Goal: Task Accomplishment & Management: Manage account settings

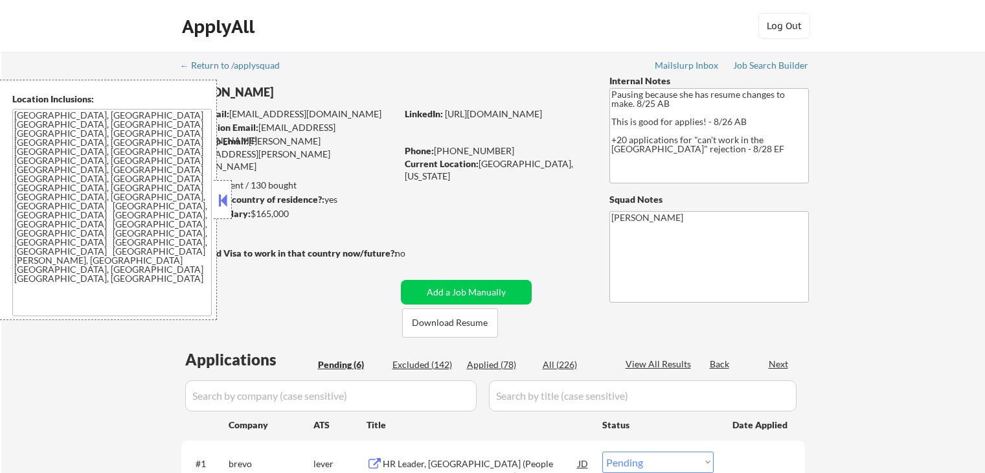
select select ""pending""
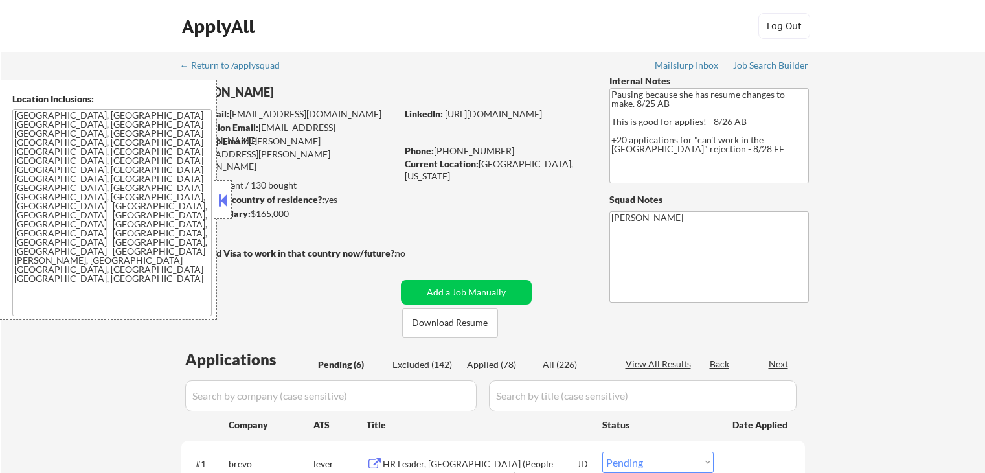
select select ""pending""
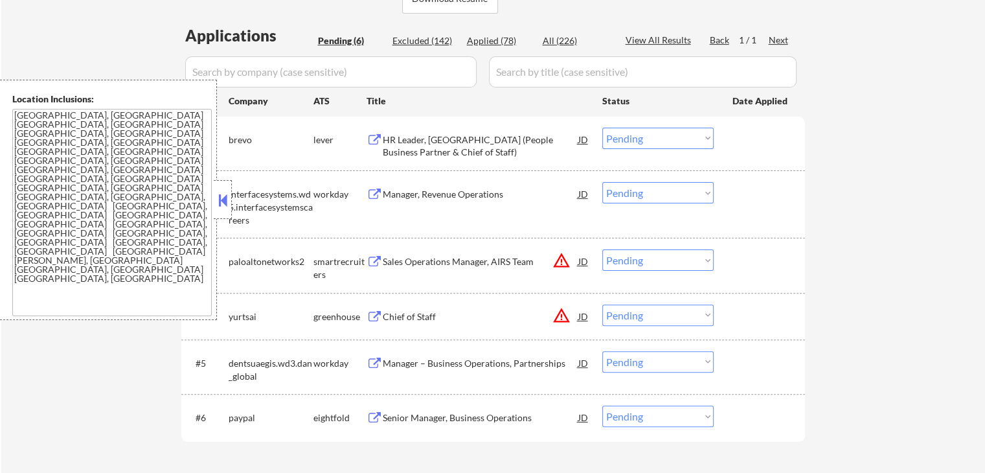
scroll to position [388, 0]
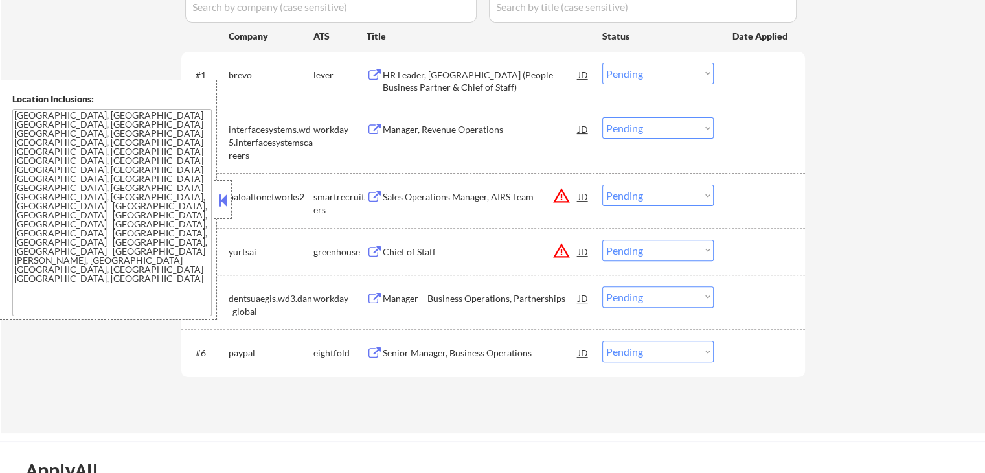
click at [566, 251] on button "warning_amber" at bounding box center [561, 250] width 18 height 18
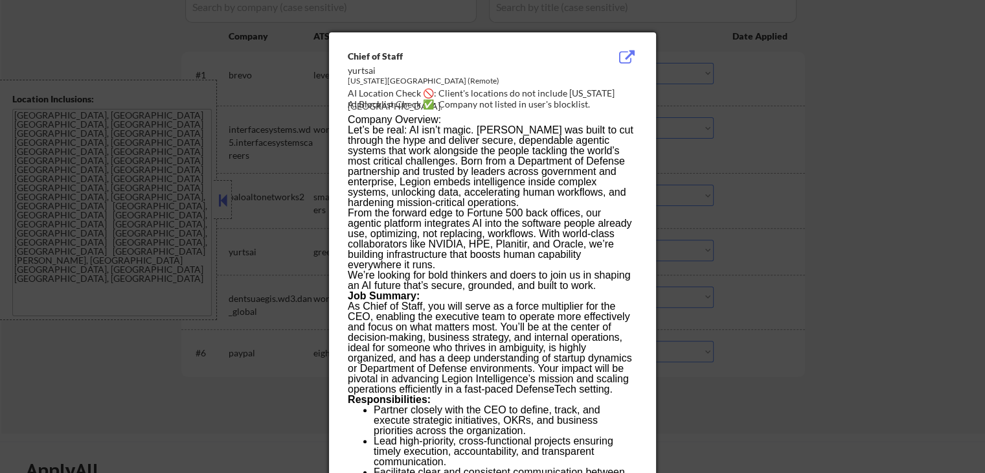
click at [817, 109] on div at bounding box center [492, 236] width 985 height 473
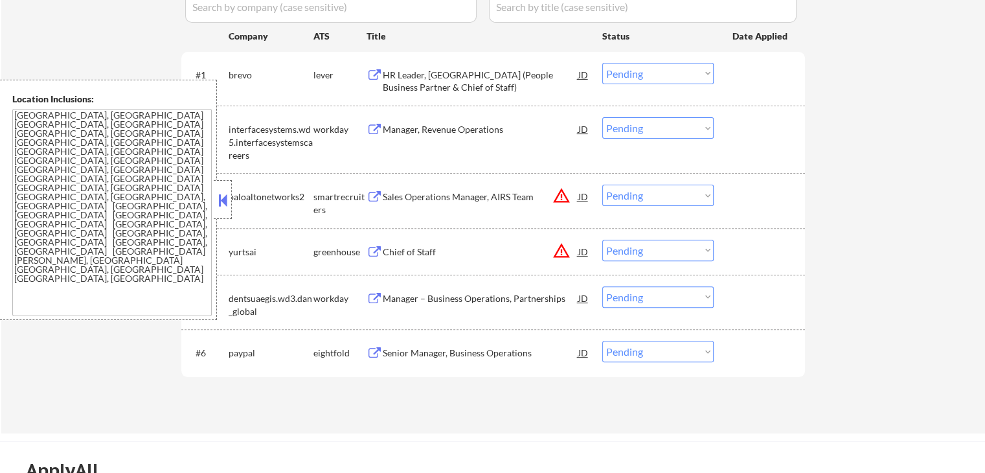
click at [634, 252] on select "Choose an option... Pending Applied Excluded (Questions) Excluded (Expired) Exc…" at bounding box center [657, 250] width 111 height 21
click at [602, 240] on select "Choose an option... Pending Applied Excluded (Questions) Excluded (Expired) Exc…" at bounding box center [657, 250] width 111 height 21
select select ""pending""
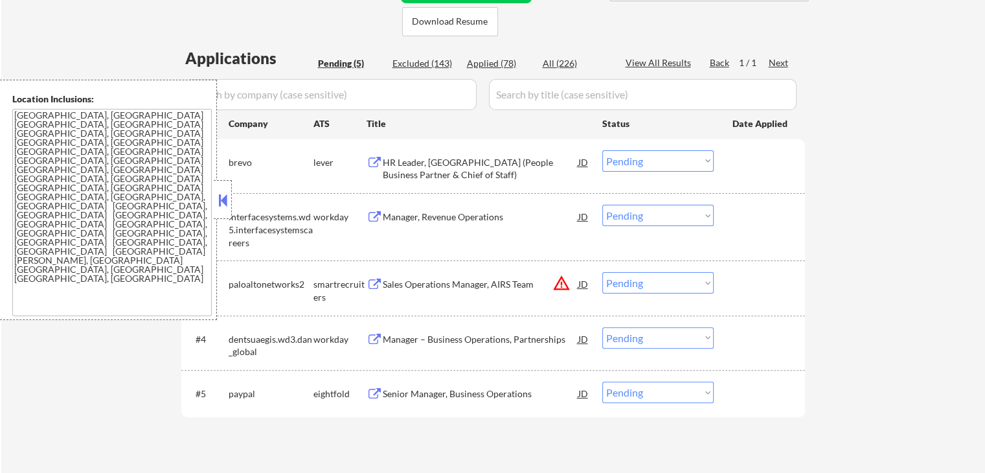
scroll to position [324, 0]
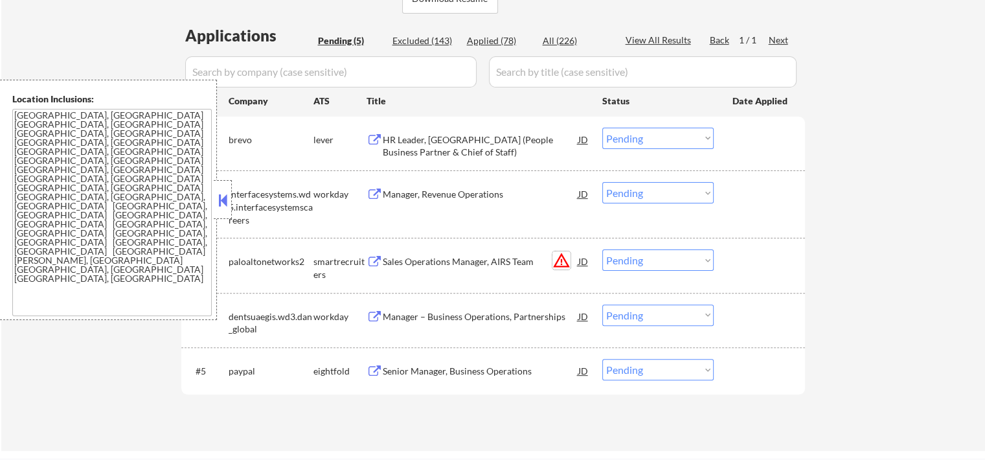
click at [557, 260] on button "warning_amber" at bounding box center [561, 260] width 18 height 18
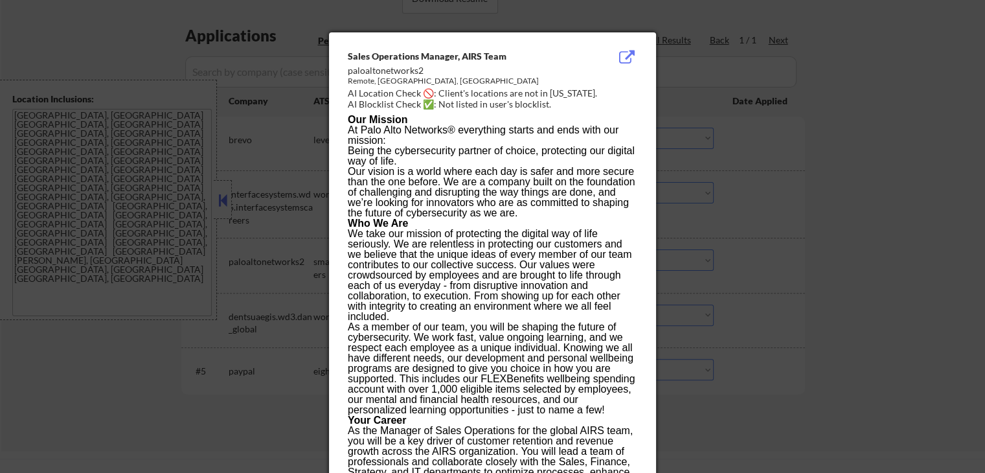
click at [793, 172] on div at bounding box center [492, 236] width 985 height 473
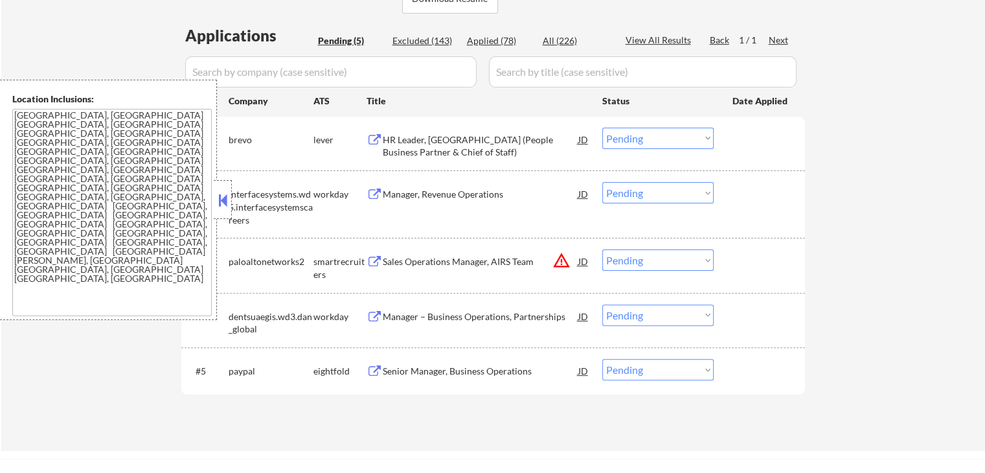
click at [650, 257] on select "Choose an option... Pending Applied Excluded (Questions) Excluded (Expired) Exc…" at bounding box center [657, 259] width 111 height 21
click at [602, 249] on select "Choose an option... Pending Applied Excluded (Questions) Excluded (Expired) Exc…" at bounding box center [657, 259] width 111 height 21
select select ""pending""
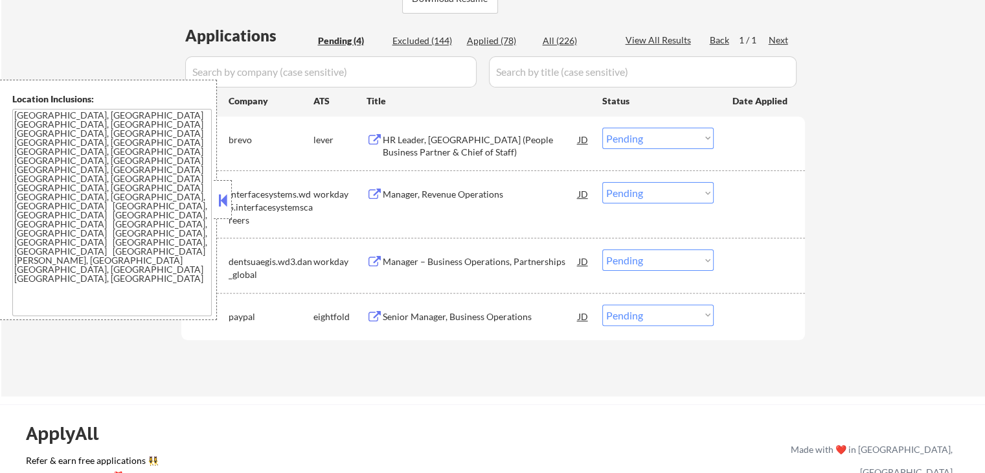
click at [854, 182] on div "← Return to /applysquad Mailslurp Inbox Job Search Builder [PERSON_NAME] User E…" at bounding box center [492, 62] width 983 height 668
click at [375, 141] on button at bounding box center [374, 140] width 16 height 12
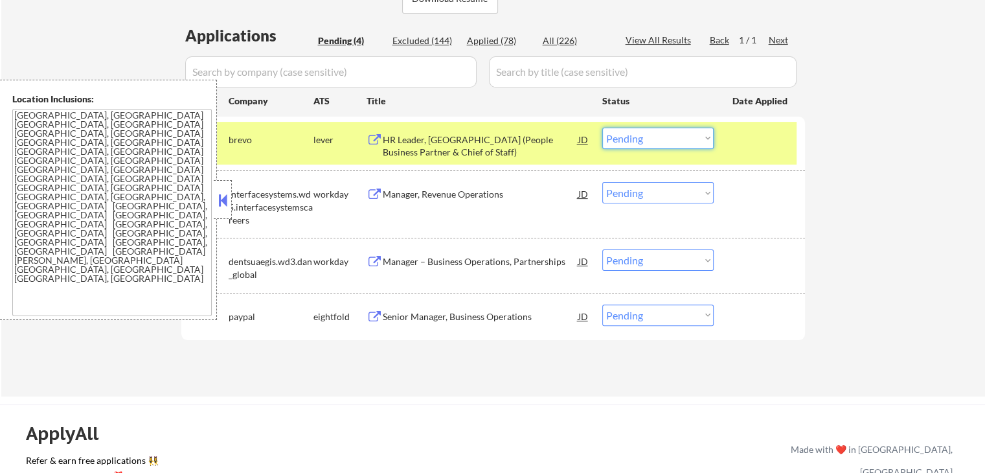
drag, startPoint x: 642, startPoint y: 138, endPoint x: 642, endPoint y: 148, distance: 9.7
click at [642, 138] on select "Choose an option... Pending Applied Excluded (Questions) Excluded (Expired) Exc…" at bounding box center [657, 138] width 111 height 21
click at [602, 128] on select "Choose an option... Pending Applied Excluded (Questions) Excluded (Expired) Exc…" at bounding box center [657, 138] width 111 height 21
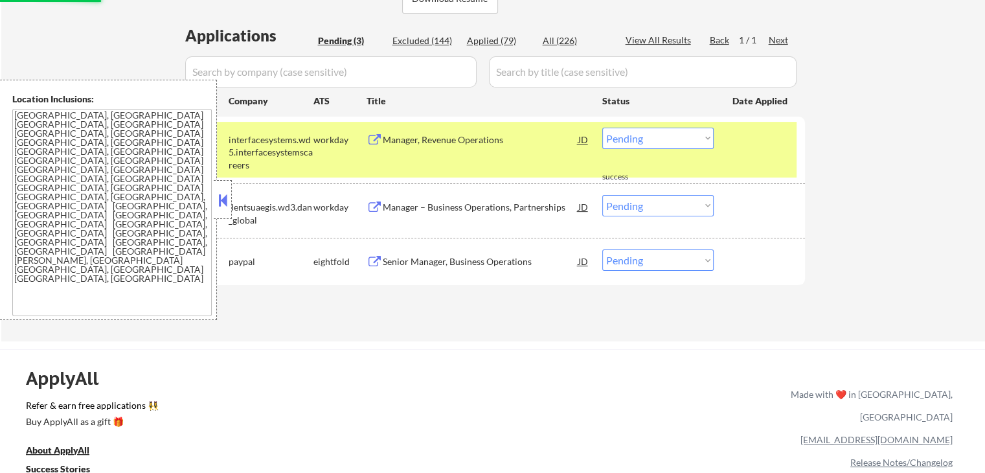
click at [375, 137] on button at bounding box center [374, 140] width 16 height 12
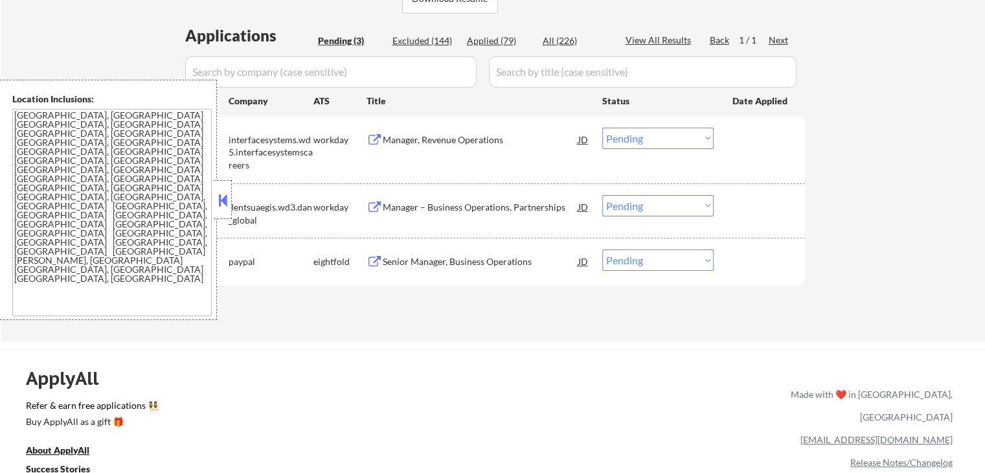
click at [363, 140] on div "workday" at bounding box center [339, 139] width 53 height 13
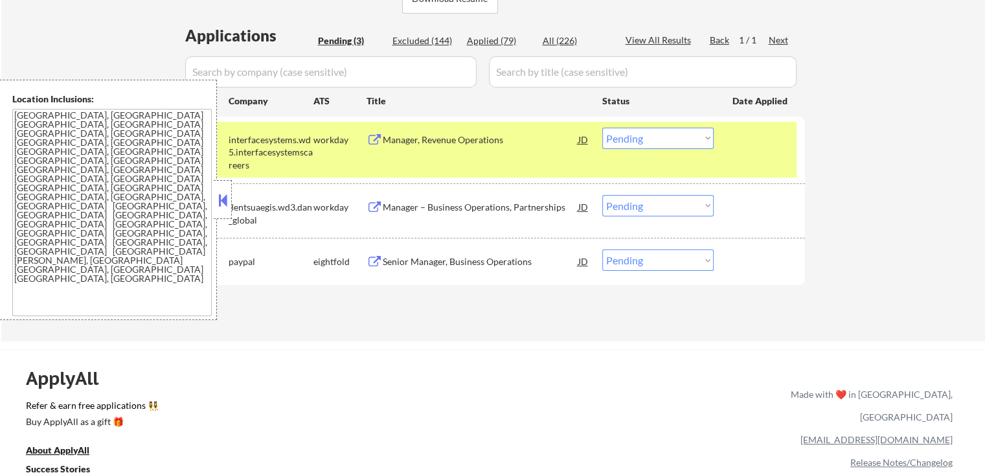
click at [373, 145] on button at bounding box center [374, 140] width 16 height 12
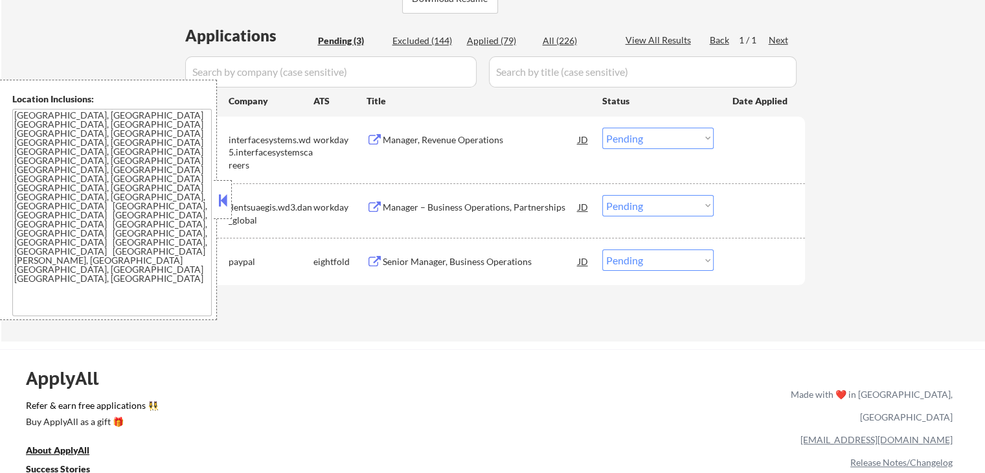
click at [651, 135] on select "Choose an option... Pending Applied Excluded (Questions) Excluded (Expired) Exc…" at bounding box center [657, 138] width 111 height 21
click at [602, 128] on select "Choose an option... Pending Applied Excluded (Questions) Excluded (Expired) Exc…" at bounding box center [657, 138] width 111 height 21
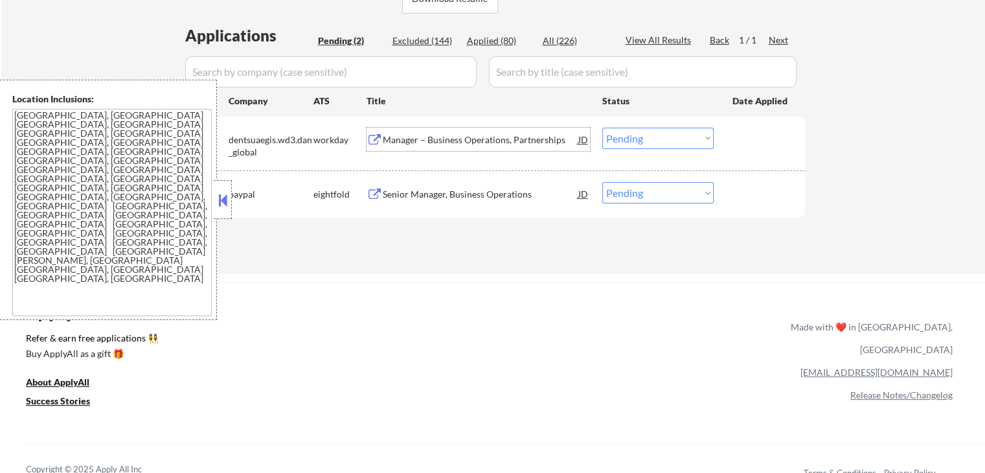
click at [380, 133] on div "Manager – Business Operations, Partnerships JD" at bounding box center [477, 139] width 223 height 23
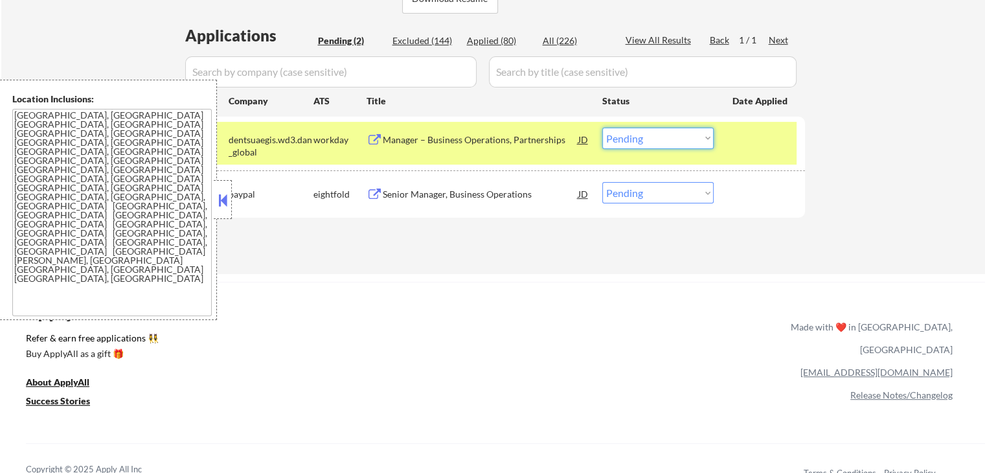
click at [650, 140] on select "Choose an option... Pending Applied Excluded (Questions) Excluded (Expired) Exc…" at bounding box center [657, 138] width 111 height 21
click at [602, 128] on select "Choose an option... Pending Applied Excluded (Questions) Excluded (Expired) Exc…" at bounding box center [657, 138] width 111 height 21
click at [370, 194] on button at bounding box center [374, 194] width 16 height 12
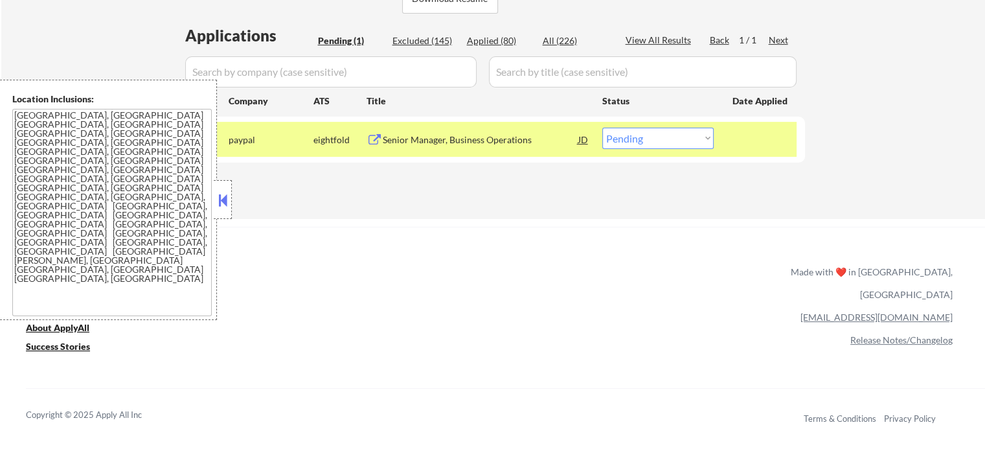
drag, startPoint x: 665, startPoint y: 135, endPoint x: 666, endPoint y: 146, distance: 11.1
click at [664, 135] on select "Choose an option... Pending Applied Excluded (Questions) Excluded (Expired) Exc…" at bounding box center [657, 138] width 111 height 21
select select ""excluded__location_""
click at [602, 128] on select "Choose an option... Pending Applied Excluded (Questions) Excluded (Expired) Exc…" at bounding box center [657, 138] width 111 height 21
